Goal: Register for event/course

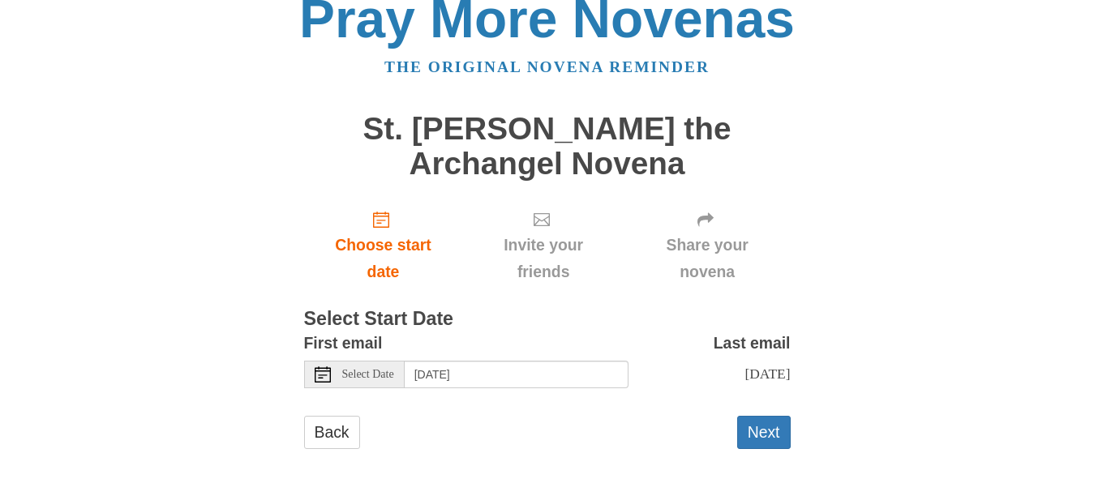
scroll to position [38, 0]
click at [391, 369] on span "Select Date" at bounding box center [368, 374] width 52 height 11
click at [534, 403] on form "First email Select Date Sunday, September 21st Last email Tuesday, September 30…" at bounding box center [547, 397] width 487 height 135
click at [362, 369] on span "Select Date" at bounding box center [368, 374] width 52 height 11
click at [765, 437] on button "Next" at bounding box center [764, 432] width 54 height 33
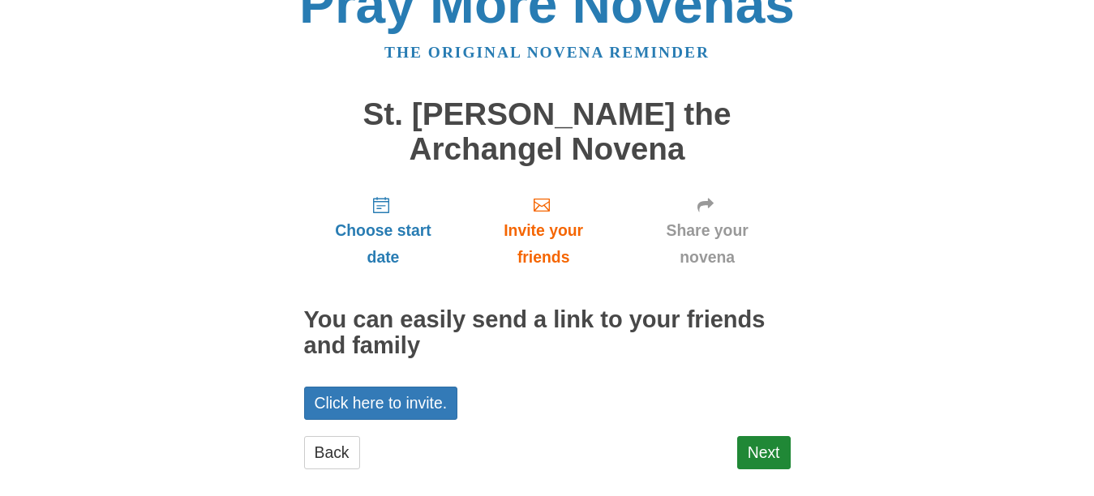
scroll to position [58, 0]
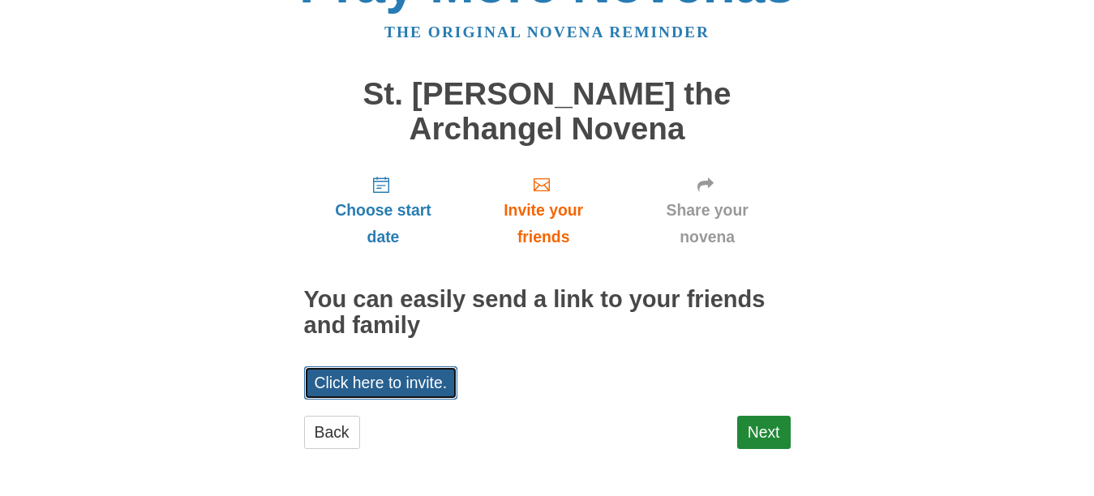
click at [357, 385] on link "Click here to invite." at bounding box center [381, 383] width 154 height 33
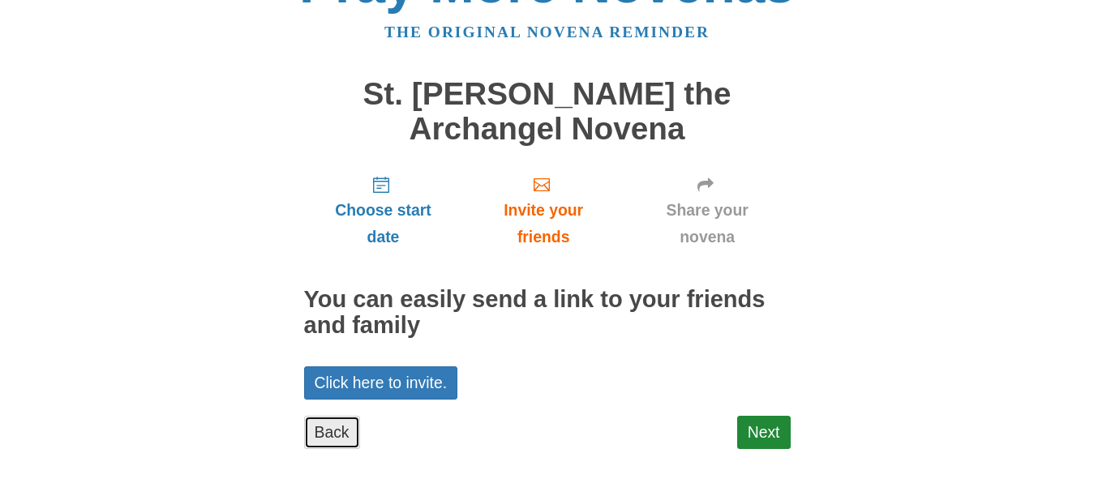
click at [315, 434] on link "Back" at bounding box center [332, 432] width 56 height 33
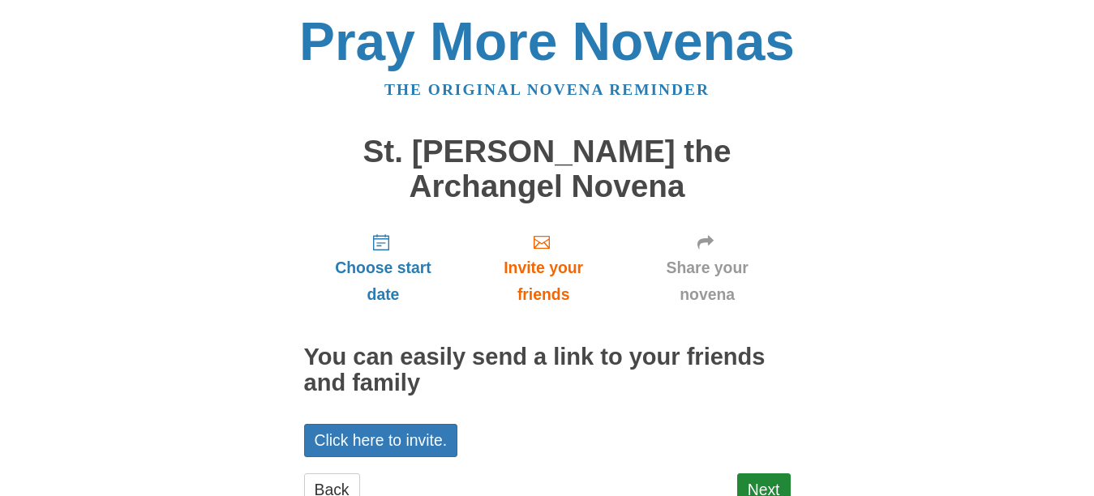
scroll to position [58, 0]
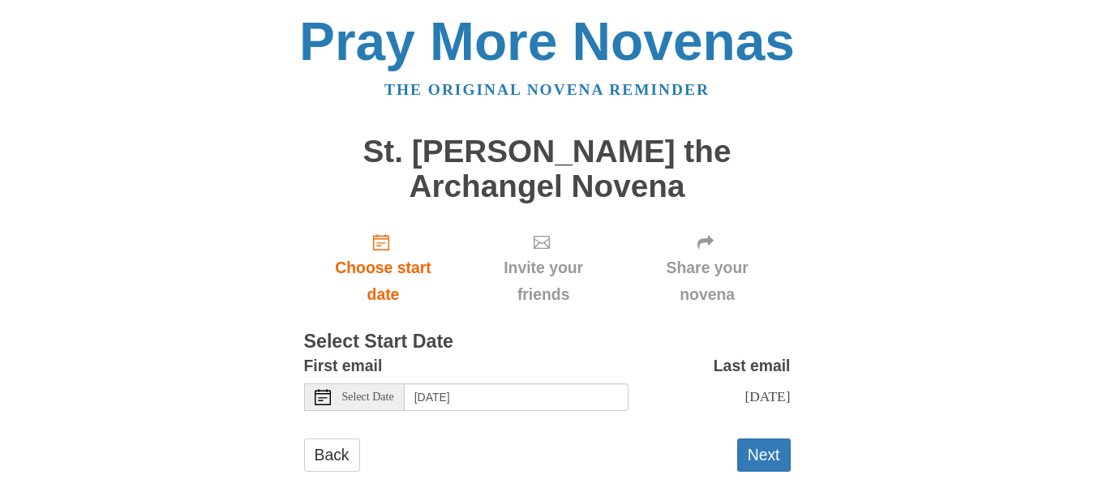
scroll to position [23, 0]
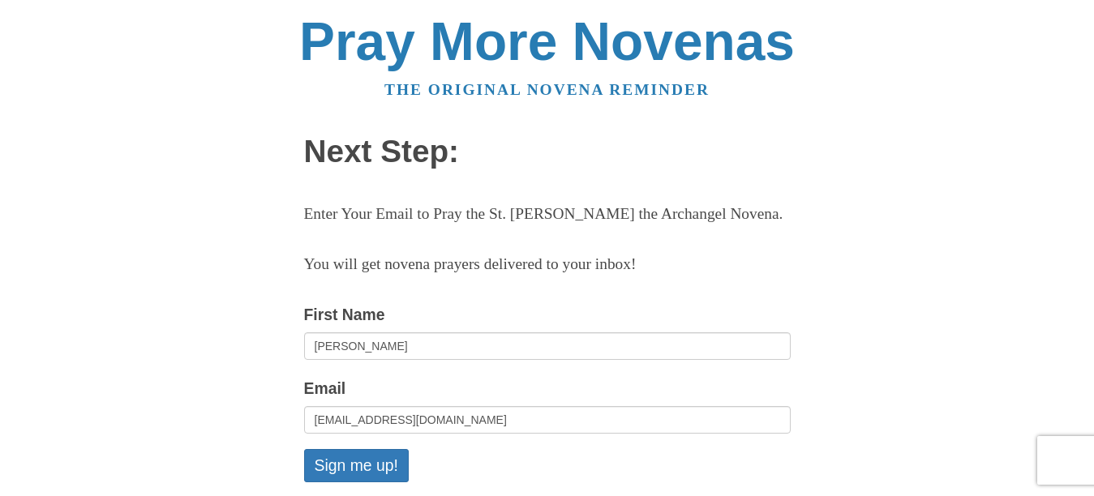
scroll to position [163, 0]
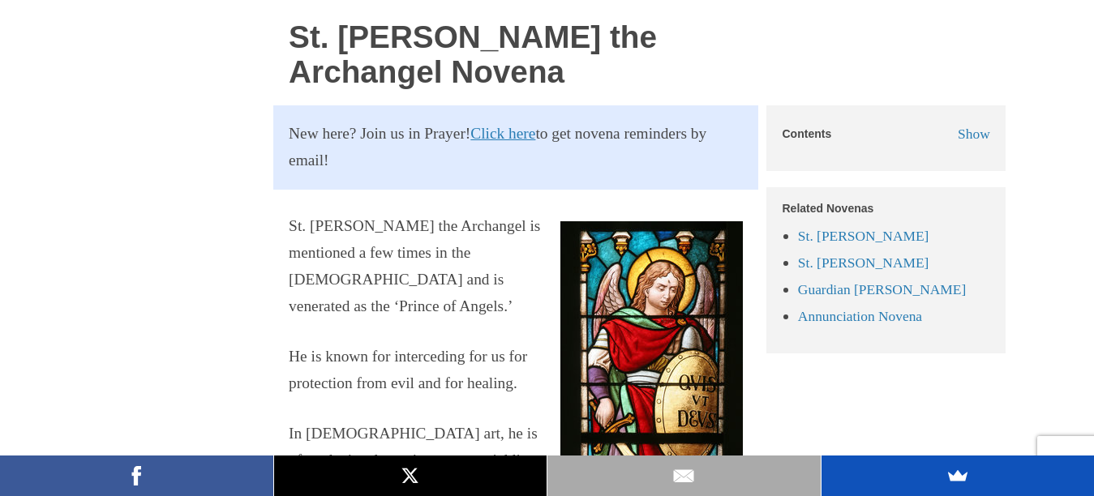
scroll to position [855, 0]
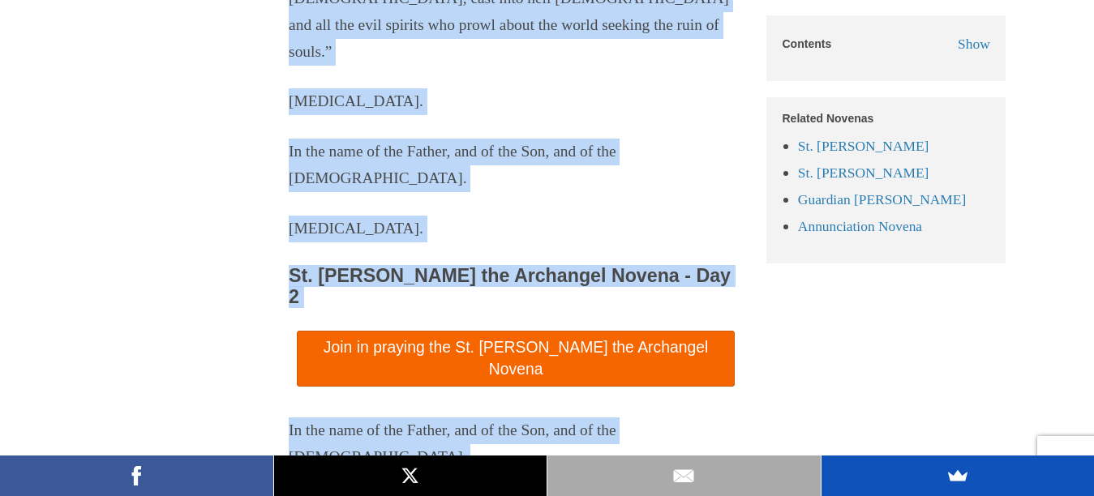
scroll to position [3329, 0]
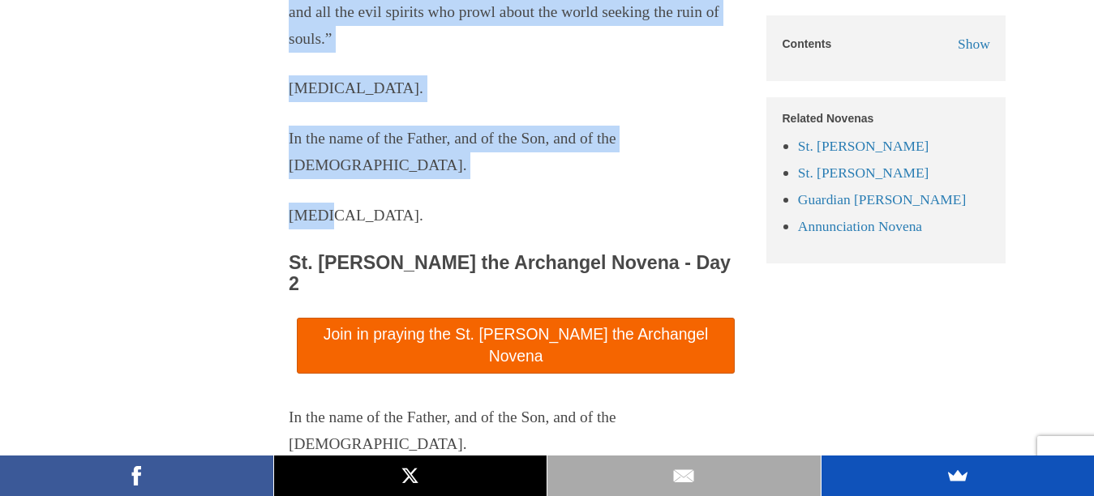
drag, startPoint x: 290, startPoint y: 204, endPoint x: 417, endPoint y: 58, distance: 193.1
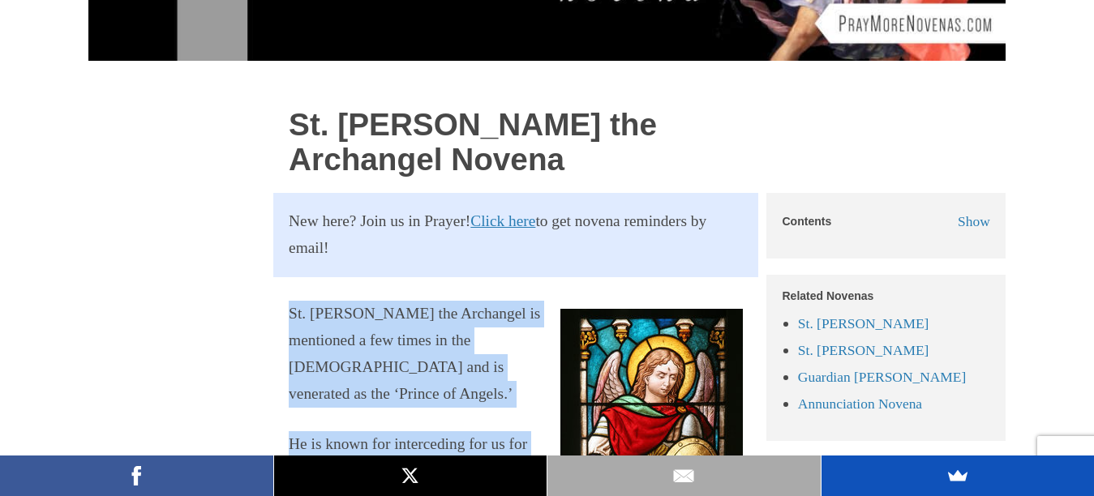
scroll to position [816, 0]
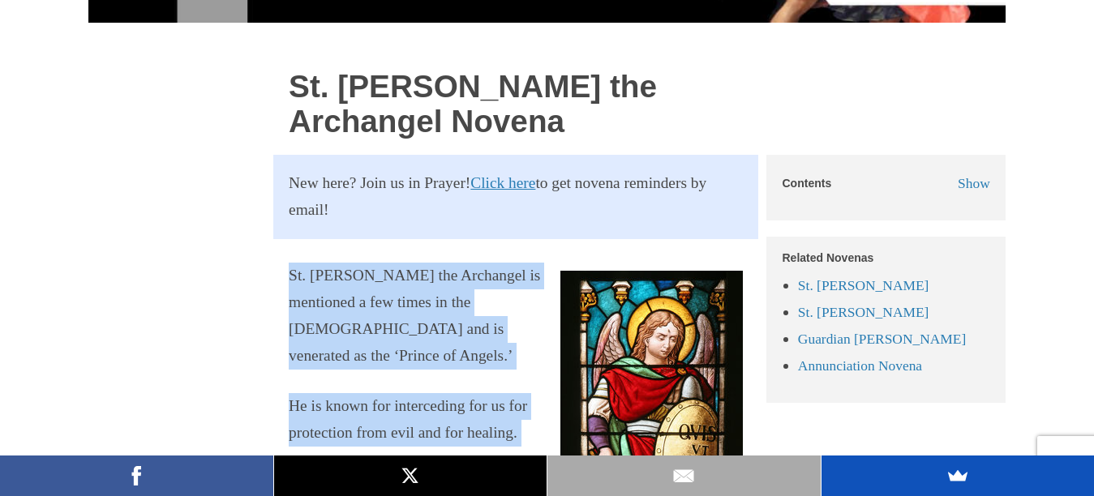
copy div "St. Michael the Archangel is mentioned a few times in the Bible and is venerate…"
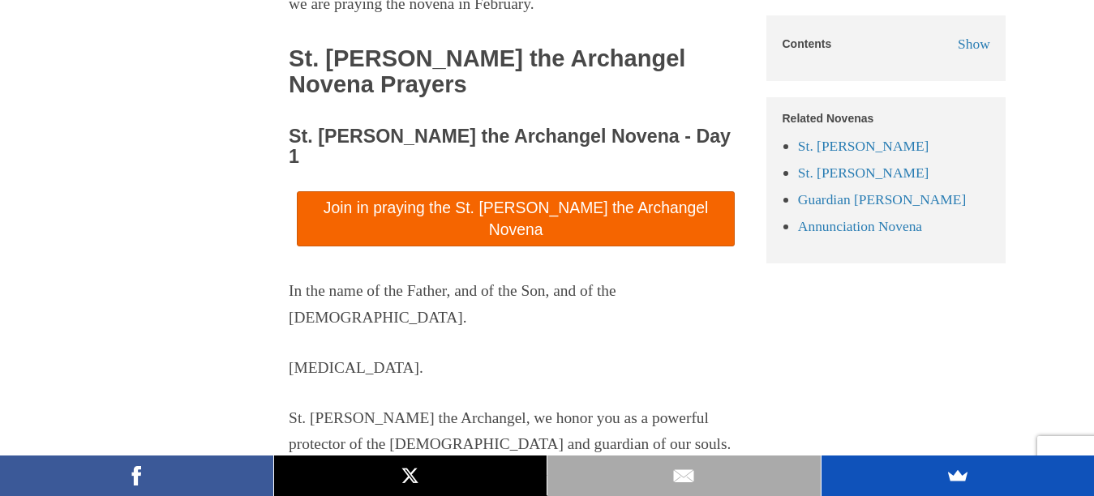
scroll to position [2194, 0]
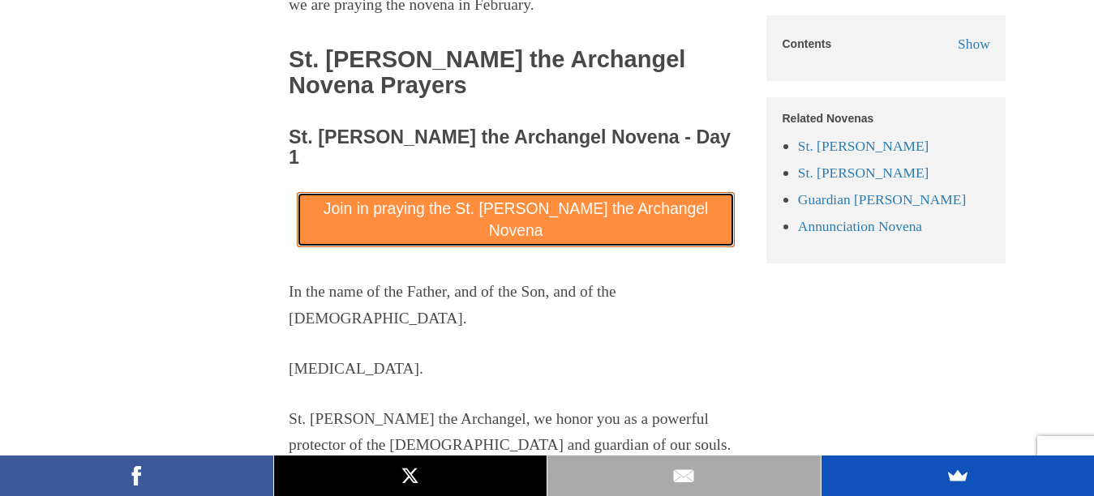
click at [514, 192] on link "Join in praying the St. Michael the Archangel Novena" at bounding box center [516, 219] width 439 height 55
